Goal: Check status

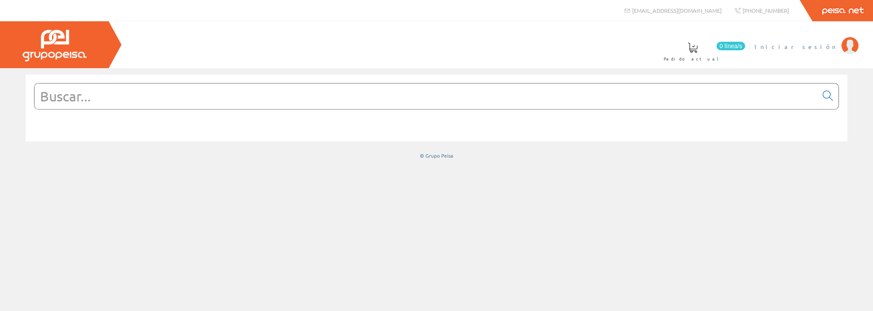
click at [811, 50] on span "Iniciar sesión" at bounding box center [795, 46] width 83 height 9
click at [763, 44] on span "[PERSON_NAME] [PERSON_NAME]" at bounding box center [756, 46] width 161 height 9
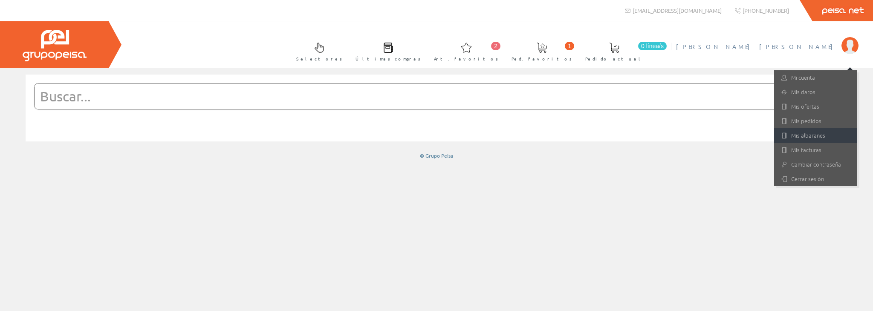
click at [827, 135] on link "Mis albaranes" at bounding box center [815, 135] width 83 height 14
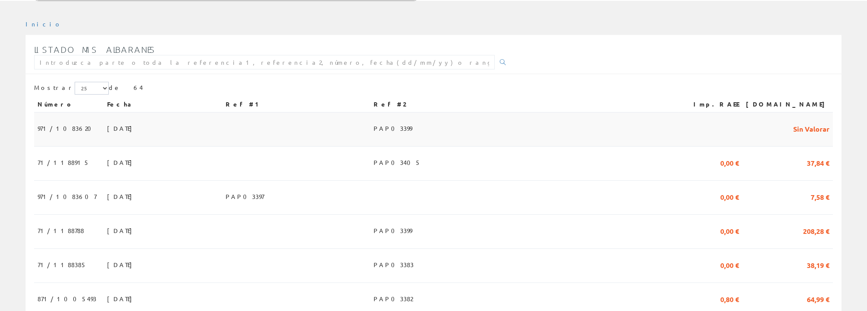
scroll to position [113, 0]
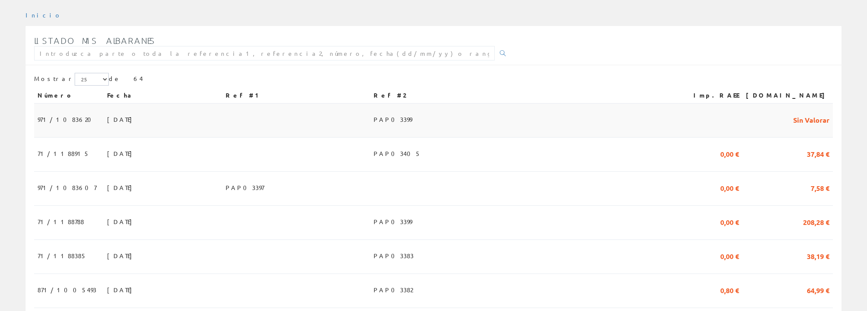
click at [194, 150] on td "26/09/2025" at bounding box center [163, 155] width 119 height 34
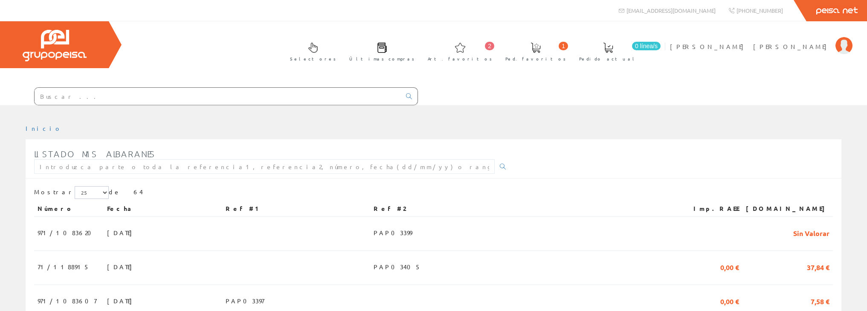
scroll to position [113, 0]
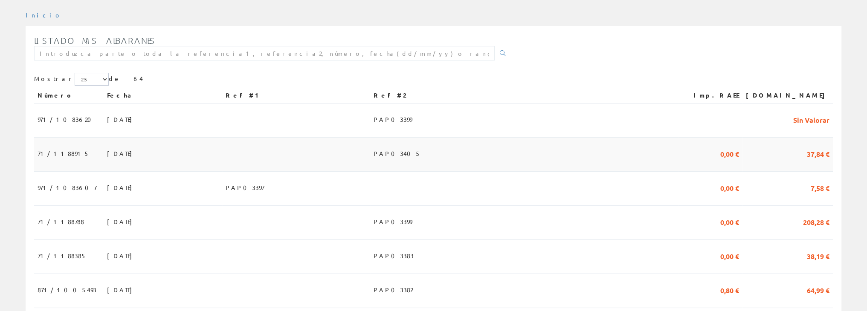
click at [121, 153] on td "26/09/2025" at bounding box center [163, 155] width 119 height 34
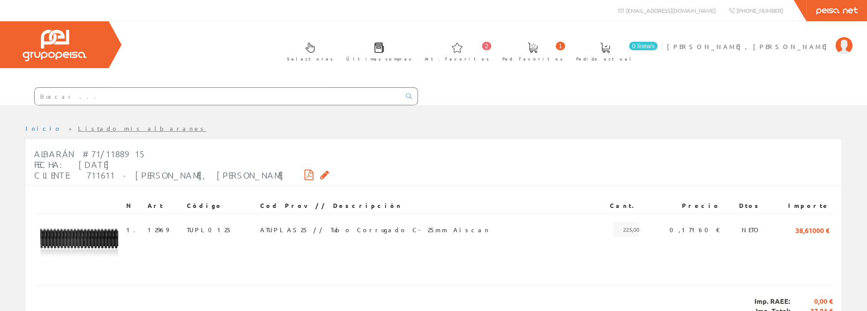
click at [78, 127] on link "Listado mis albaranes" at bounding box center [142, 128] width 128 height 8
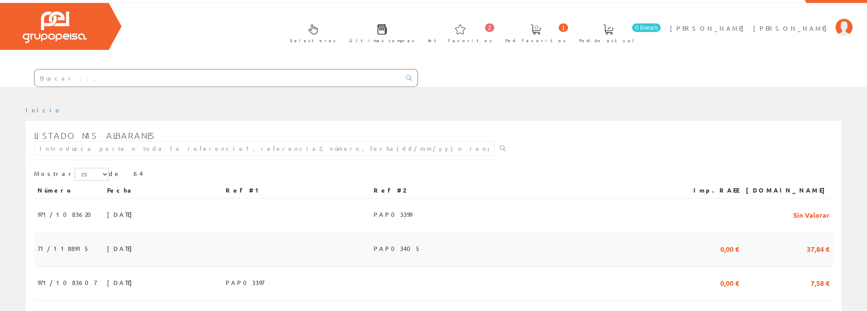
scroll to position [28, 0]
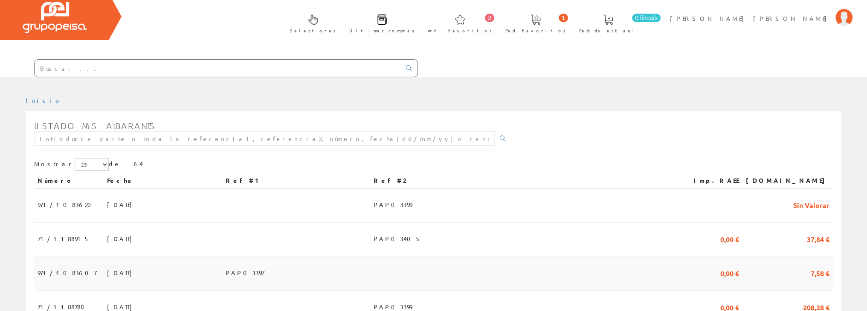
click at [203, 264] on td "[DATE]" at bounding box center [163, 274] width 119 height 34
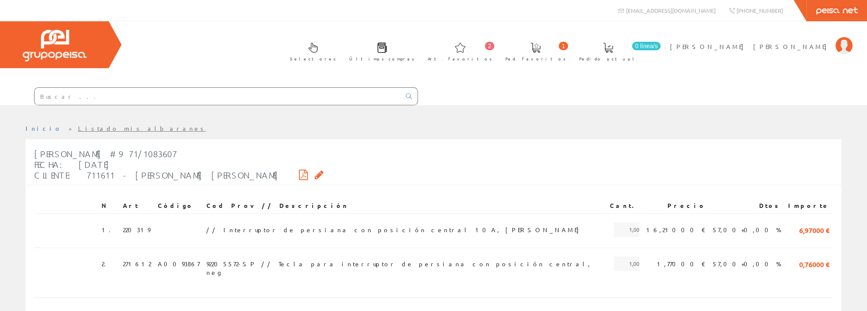
click at [78, 131] on link "Listado mis albaranes" at bounding box center [142, 128] width 128 height 8
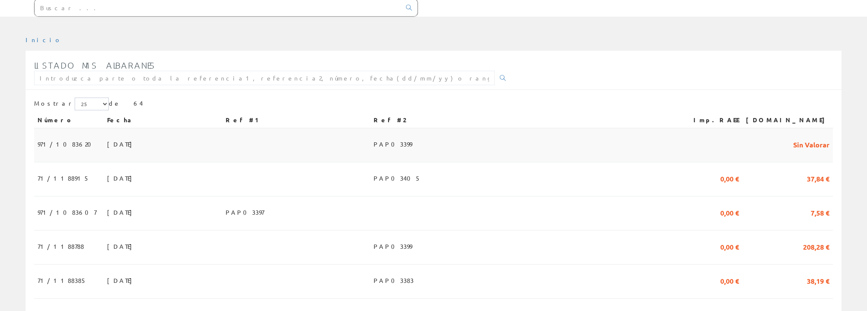
scroll to position [113, 0]
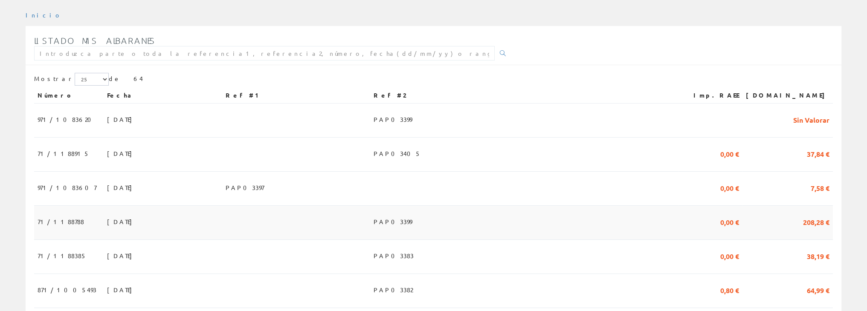
click at [120, 220] on td "[DATE]" at bounding box center [163, 223] width 119 height 34
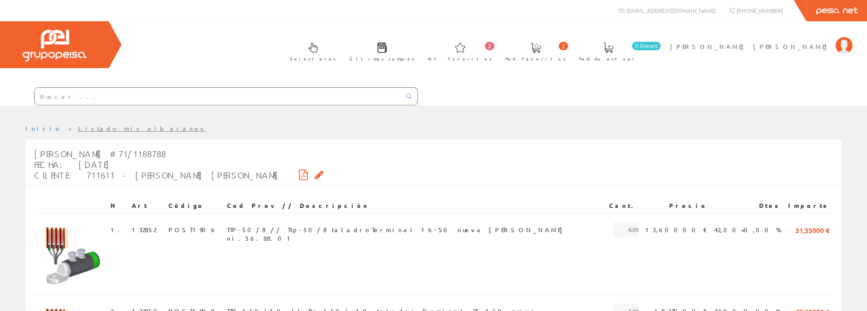
click at [78, 128] on link "Listado mis albaranes" at bounding box center [142, 128] width 128 height 8
